Goal: Contribute content: Contribute content

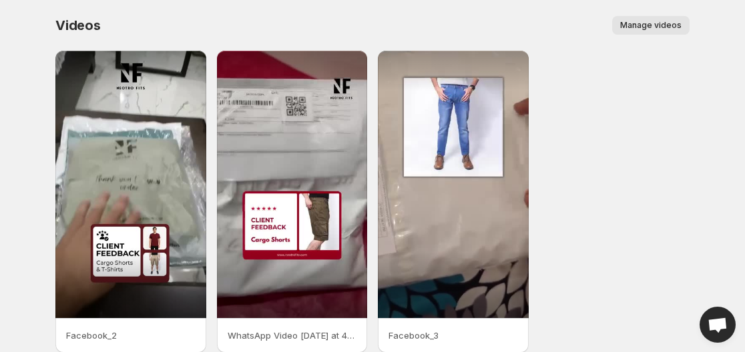
click at [656, 29] on span "Manage videos" at bounding box center [650, 25] width 61 height 11
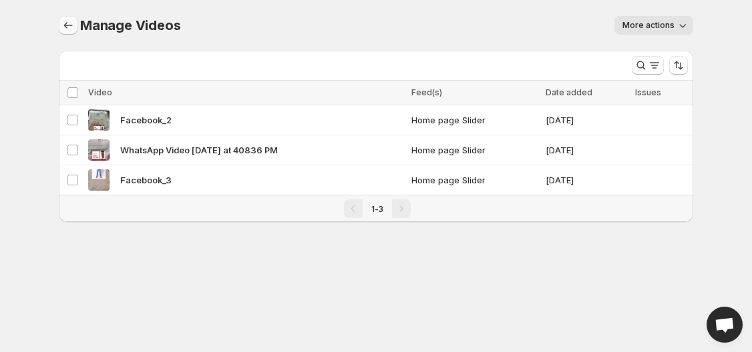
click at [67, 30] on icon "Manage Videos" at bounding box center [67, 25] width 13 height 13
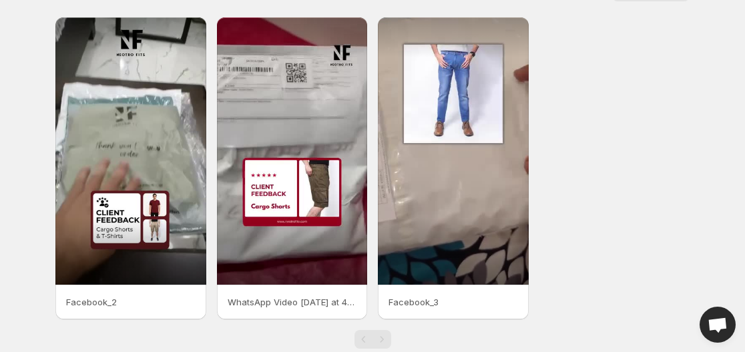
scroll to position [62, 0]
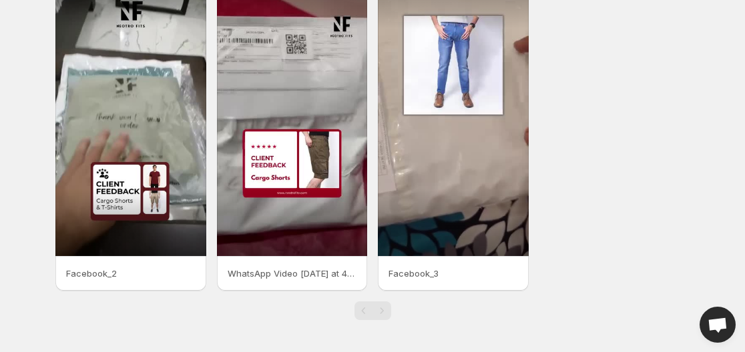
click at [381, 313] on div "Pagination" at bounding box center [381, 311] width 19 height 19
click at [354, 305] on div "Pagination" at bounding box center [363, 311] width 19 height 19
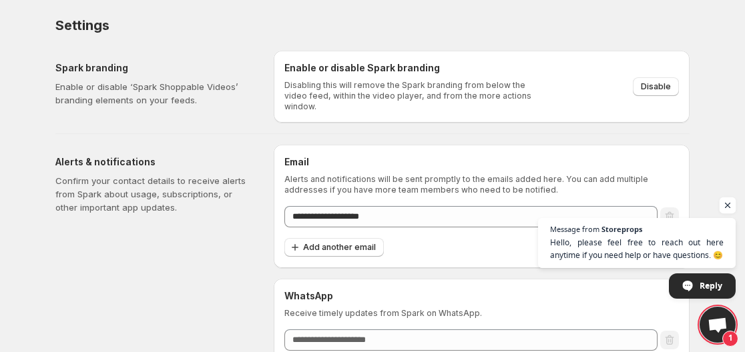
click at [721, 205] on span "Open chat" at bounding box center [728, 206] width 17 height 17
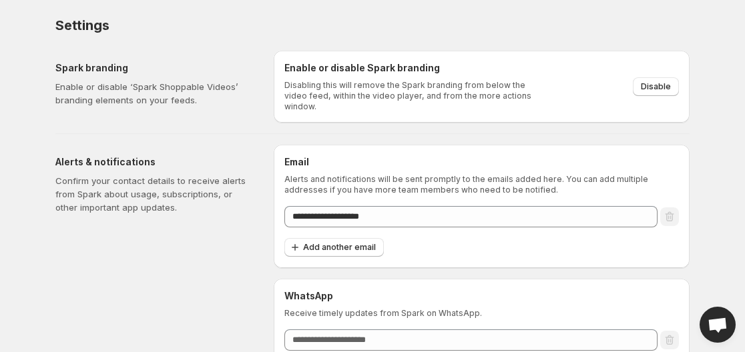
scroll to position [34, 0]
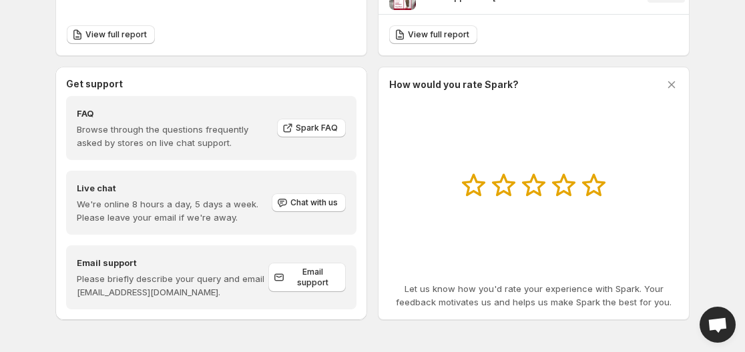
scroll to position [466, 0]
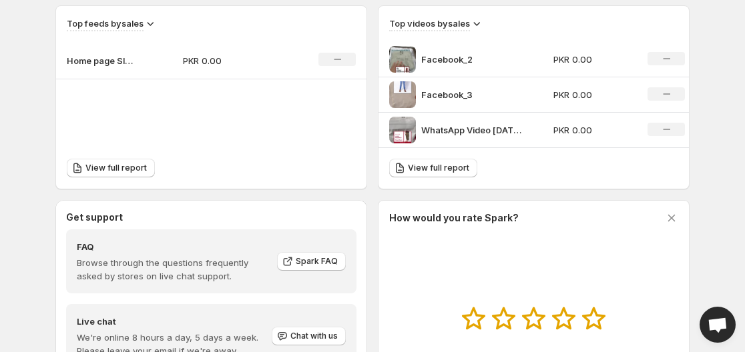
click at [481, 20] on icon at bounding box center [476, 23] width 13 height 13
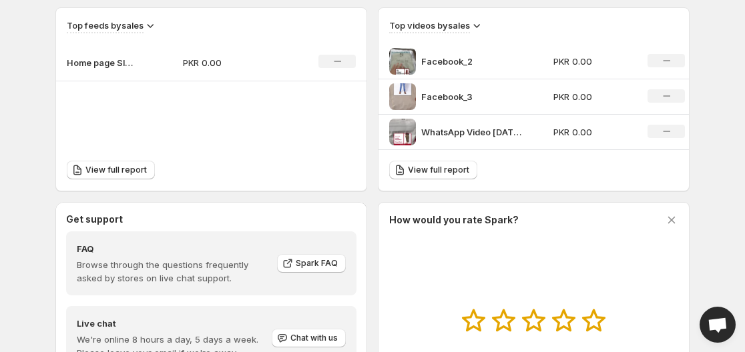
scroll to position [467, 0]
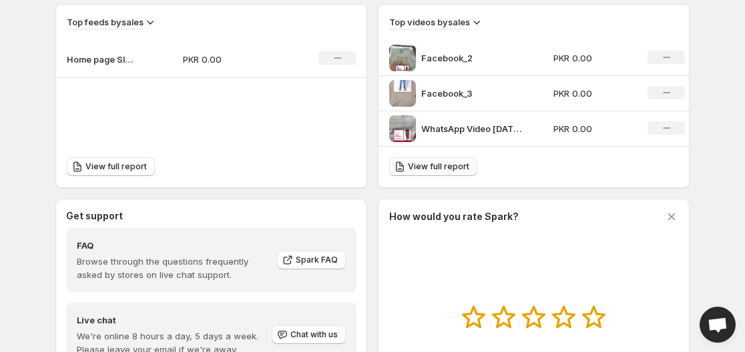
click at [429, 160] on link "View full report" at bounding box center [433, 167] width 88 height 19
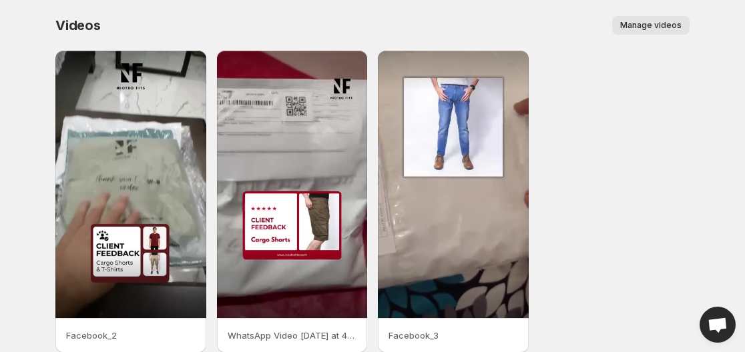
click at [669, 27] on span "Manage videos" at bounding box center [650, 25] width 61 height 11
click at [617, 137] on div "Facebook_2 WhatsApp Video [DATE] at 40836 PM Facebook_3" at bounding box center [372, 202] width 634 height 302
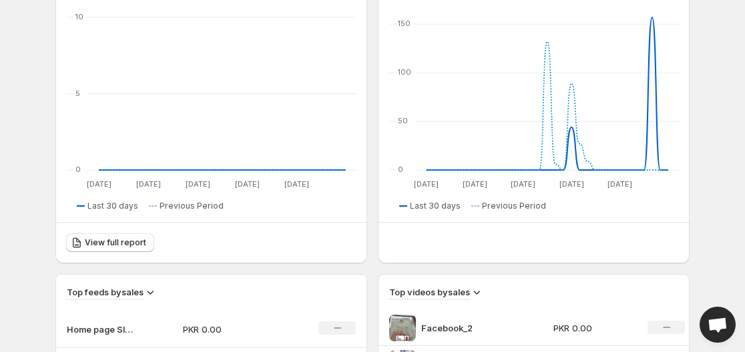
scroll to position [200, 0]
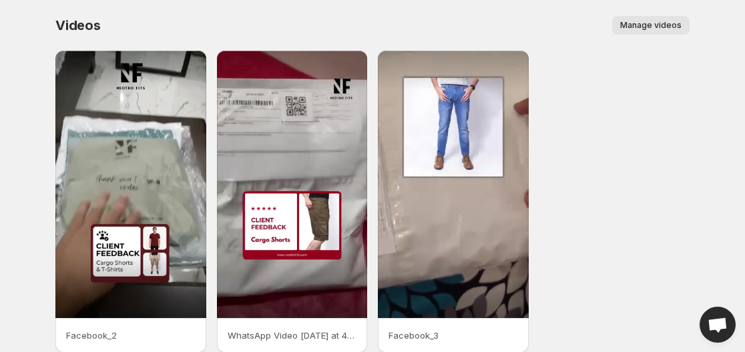
click at [659, 31] on button "Manage videos" at bounding box center [650, 25] width 77 height 19
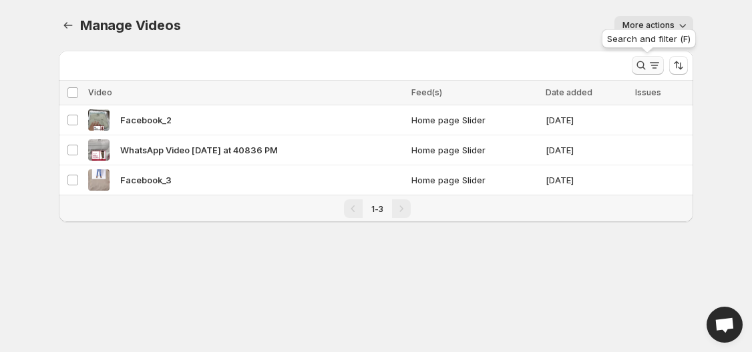
click at [649, 67] on icon "Search and filter results" at bounding box center [653, 65] width 13 height 13
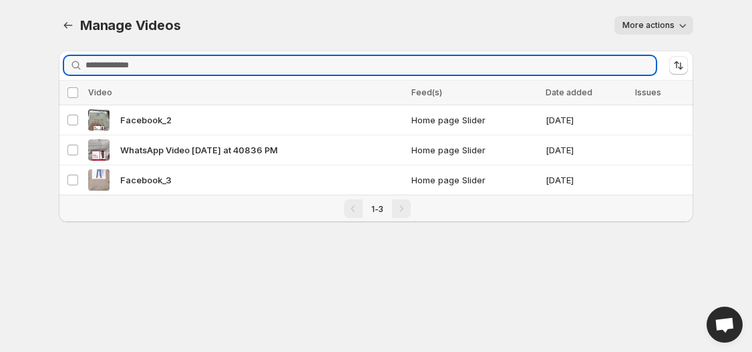
click at [649, 67] on input "Search videos" at bounding box center [370, 65] width 570 height 19
click at [712, 161] on body "Home Feeds Videos Subscription Settings Manage Videos. This page is ready Manag…" at bounding box center [376, 176] width 752 height 352
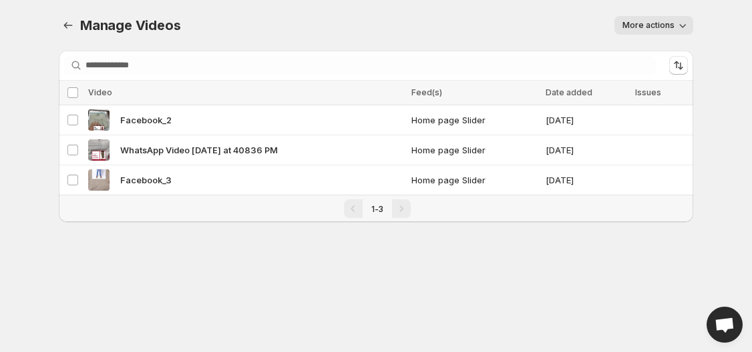
click at [684, 29] on icon "button" at bounding box center [681, 25] width 13 height 13
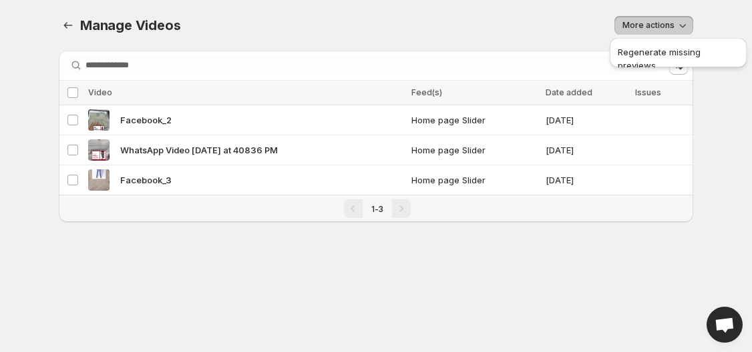
click at [684, 29] on icon "button" at bounding box center [681, 25] width 13 height 13
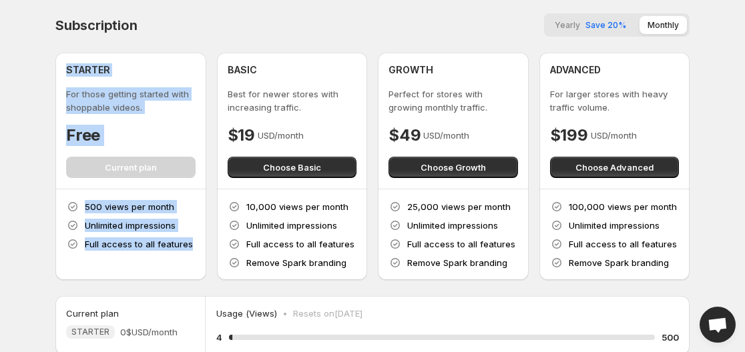
drag, startPoint x: 60, startPoint y: 70, endPoint x: 191, endPoint y: 252, distance: 224.3
click at [191, 252] on div "STARTER For those getting started with shoppable videos. Free Current plan 500 …" at bounding box center [130, 167] width 151 height 228
copy div "STARTER For those getting started with shoppable videos. Free Current plan 500 …"
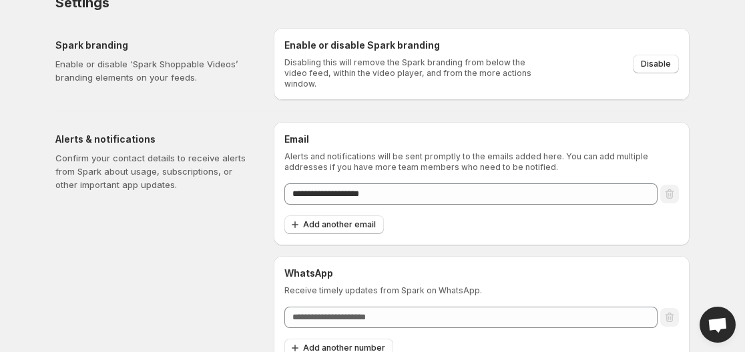
scroll to position [34, 0]
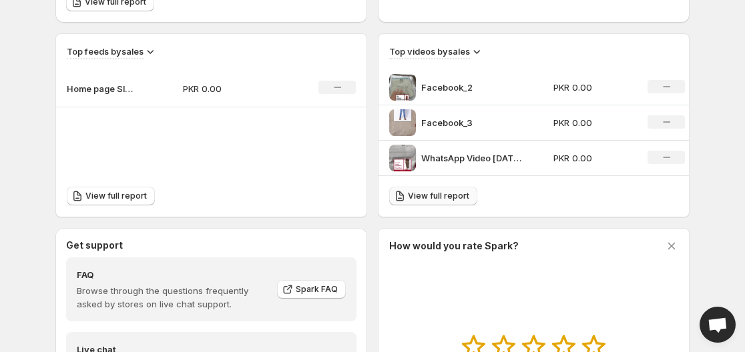
scroll to position [399, 0]
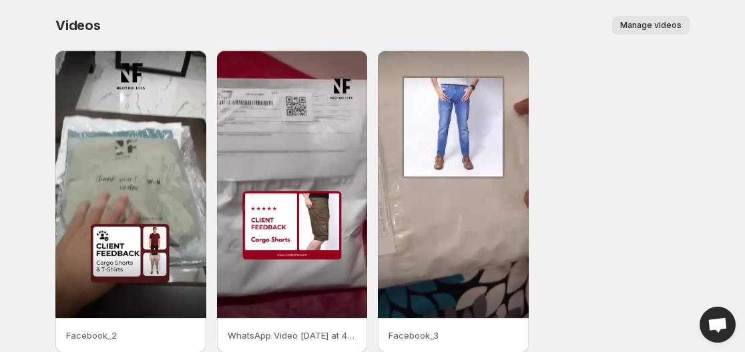
click at [650, 32] on button "Manage videos" at bounding box center [650, 25] width 77 height 19
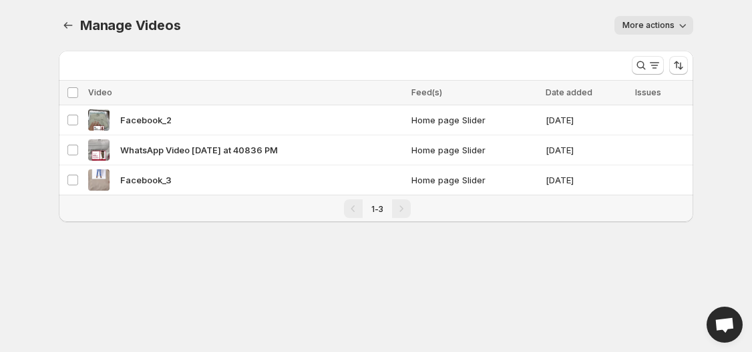
click at [670, 25] on span "More actions" at bounding box center [648, 25] width 52 height 11
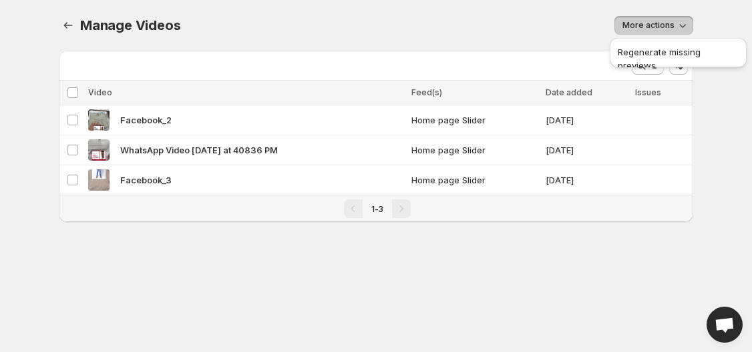
click at [670, 25] on span "More actions" at bounding box center [648, 25] width 52 height 11
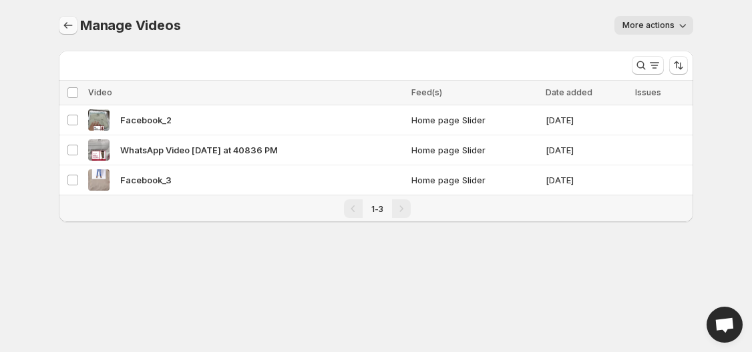
click at [63, 22] on icon "Manage Videos" at bounding box center [67, 25] width 13 height 13
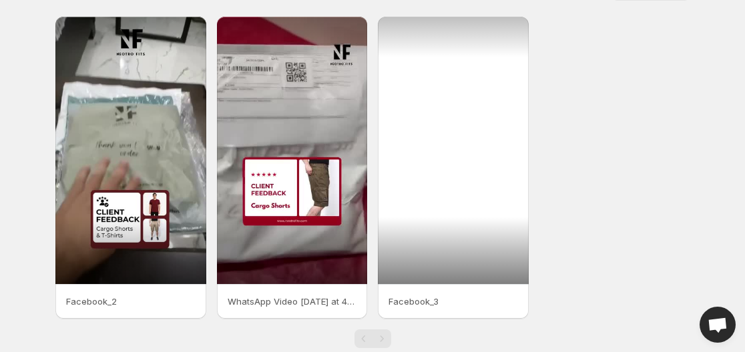
scroll to position [62, 0]
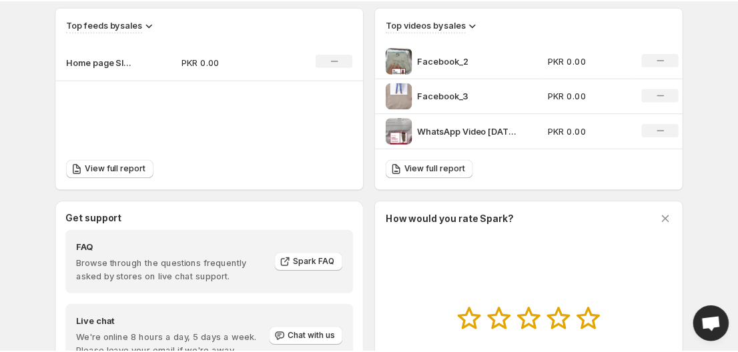
scroll to position [467, 0]
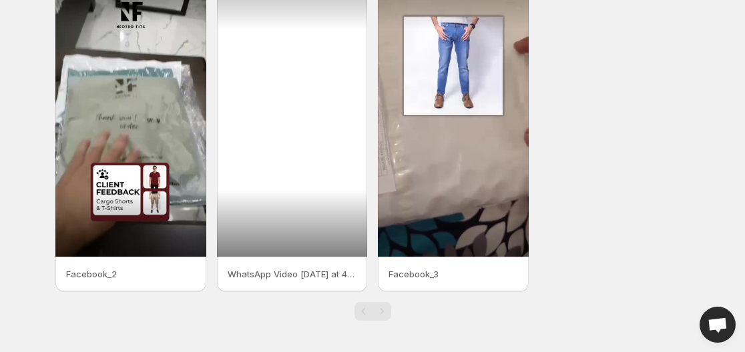
scroll to position [62, 0]
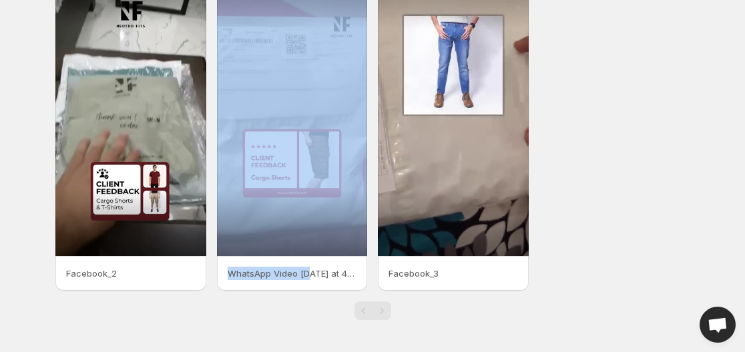
drag, startPoint x: 307, startPoint y: 280, endPoint x: 133, endPoint y: 264, distance: 174.3
click at [133, 264] on div "Facebook_2 WhatsApp Video [DATE] at 40836 PM Facebook_3" at bounding box center [372, 140] width 634 height 302
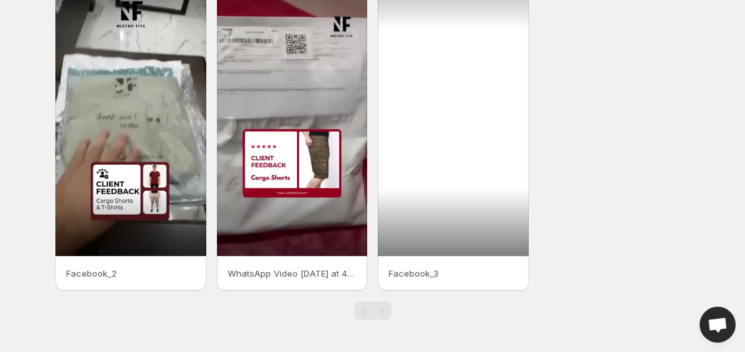
click at [461, 212] on div at bounding box center [453, 123] width 151 height 268
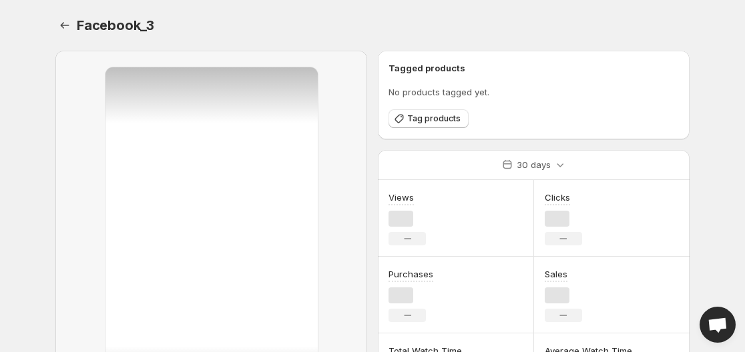
click at [461, 212] on div "Views No change" at bounding box center [456, 218] width 156 height 77
click at [64, 23] on icon "Settings" at bounding box center [64, 25] width 13 height 13
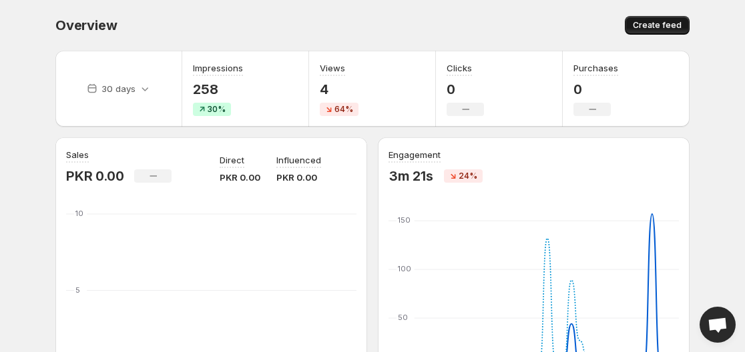
click at [659, 21] on span "Create feed" at bounding box center [657, 25] width 49 height 11
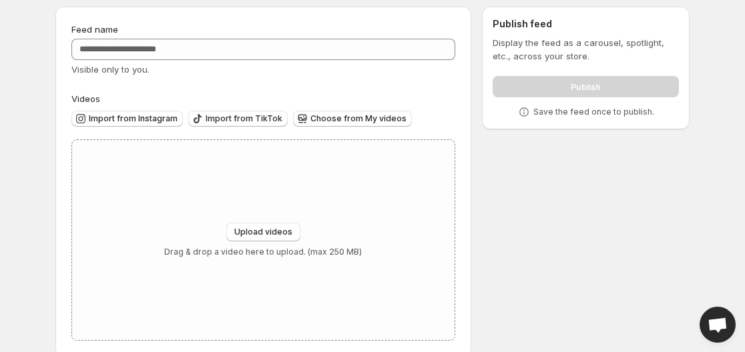
scroll to position [65, 0]
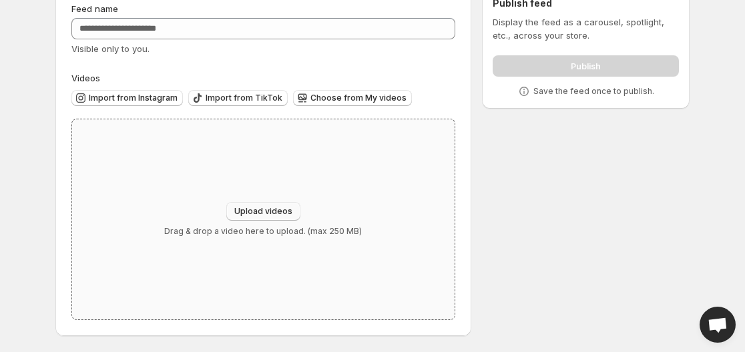
click at [284, 209] on span "Upload videos" at bounding box center [263, 211] width 58 height 11
click at [320, 234] on p "Drag & drop a video here to upload. (max 250 MB)" at bounding box center [263, 231] width 198 height 11
click at [267, 208] on span "Upload videos" at bounding box center [263, 211] width 58 height 11
type input "**********"
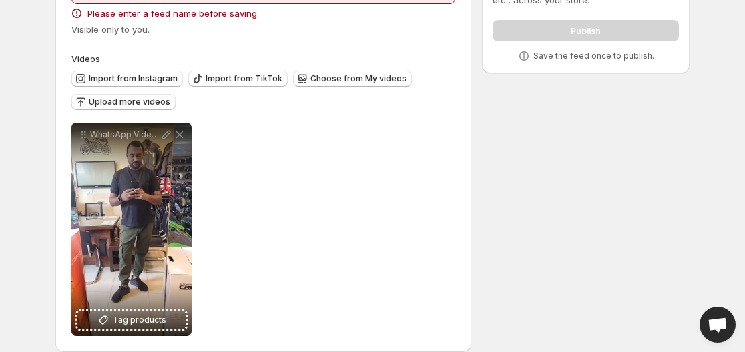
scroll to position [0, 0]
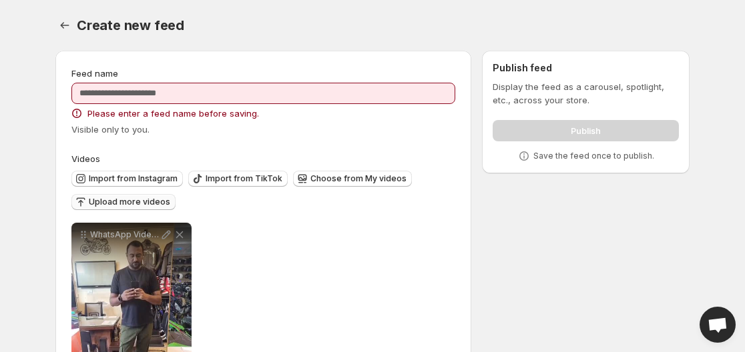
click at [160, 198] on span "Upload more videos" at bounding box center [129, 202] width 81 height 11
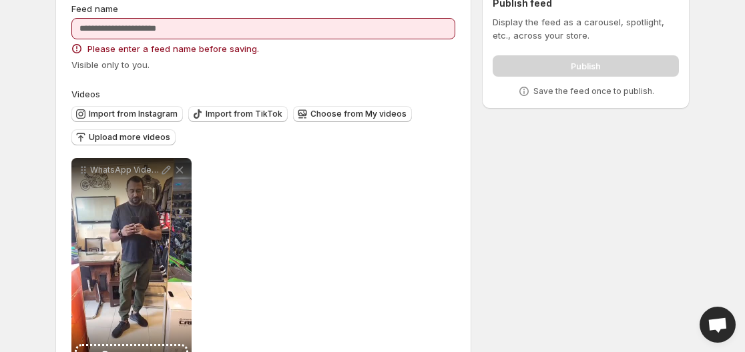
scroll to position [49, 0]
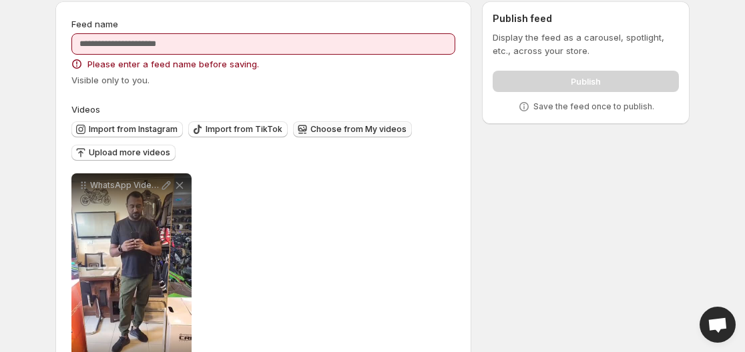
click at [354, 127] on span "Choose from My videos" at bounding box center [358, 129] width 96 height 11
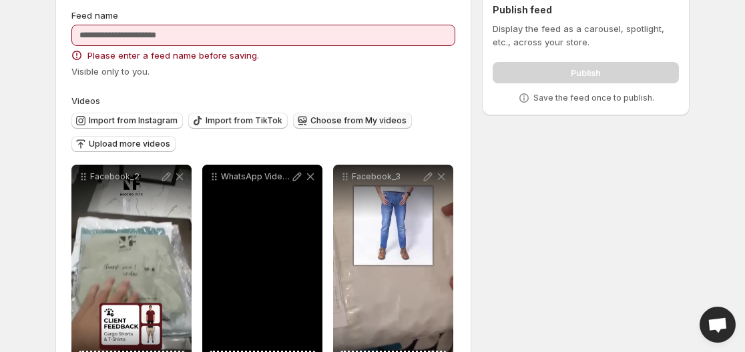
scroll to position [0, 0]
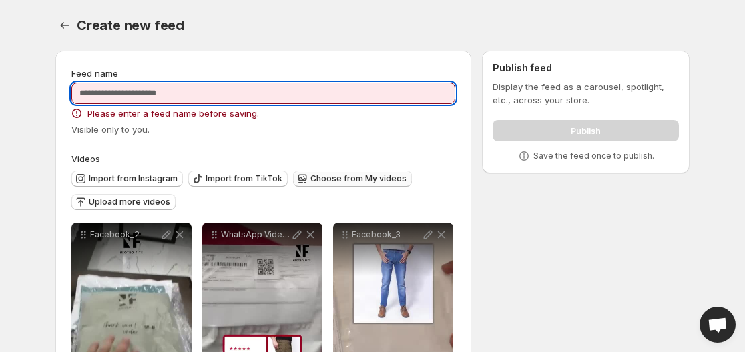
click at [174, 96] on input "Feed name" at bounding box center [263, 93] width 384 height 21
drag, startPoint x: 164, startPoint y: 97, endPoint x: 156, endPoint y: 97, distance: 8.0
click at [156, 97] on input "Feed name" at bounding box center [263, 93] width 384 height 21
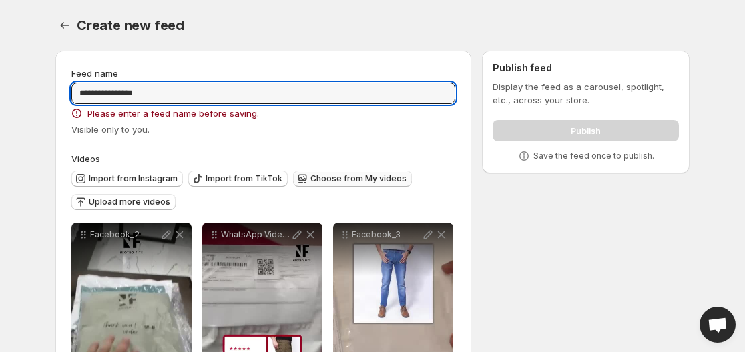
type input "**********"
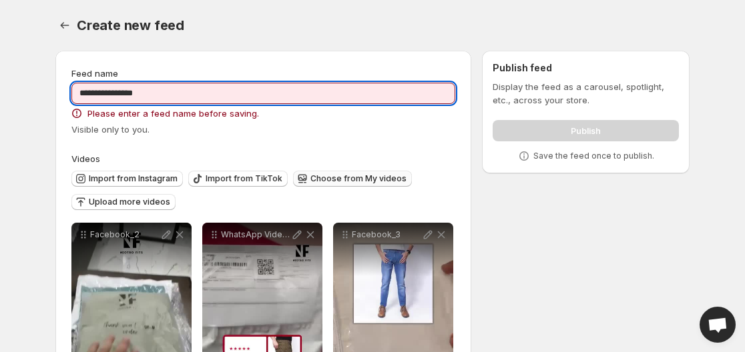
click at [445, 20] on div "Create new feed" at bounding box center [383, 25] width 613 height 19
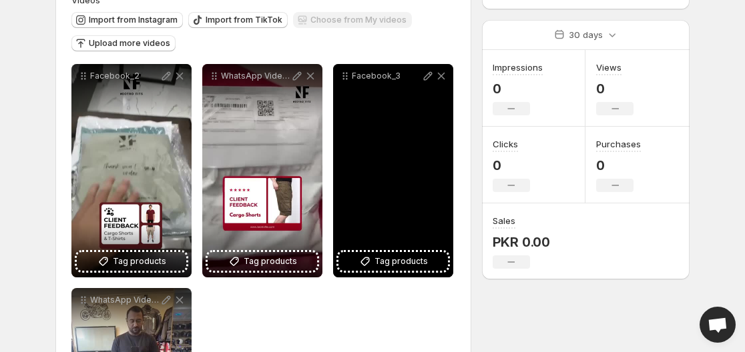
scroll to position [67, 0]
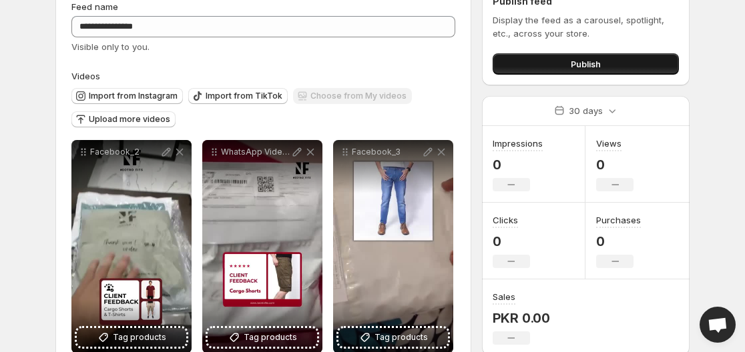
click at [561, 59] on button "Publish" at bounding box center [586, 63] width 186 height 21
